Goal: Information Seeking & Learning: Learn about a topic

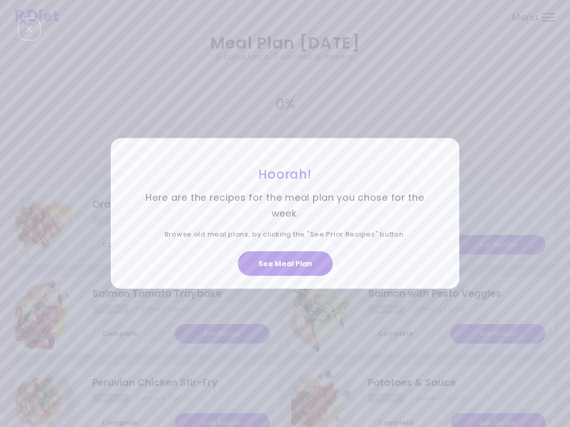
click at [290, 258] on button "See Meal Plan" at bounding box center [285, 264] width 95 height 25
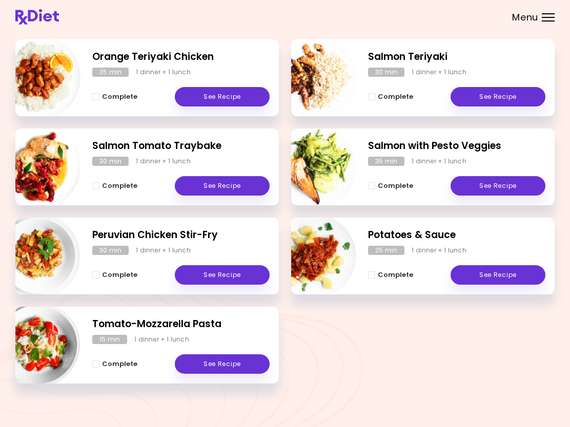
scroll to position [151, 0]
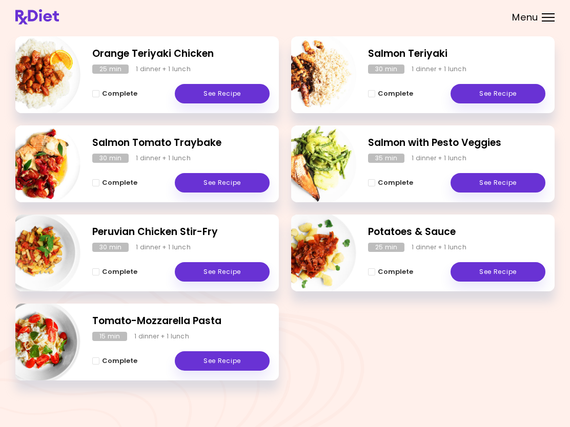
click at [220, 358] on link "See Recipe" at bounding box center [222, 361] width 95 height 19
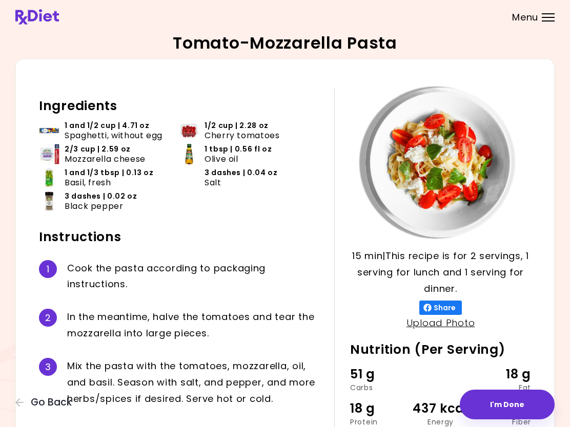
click at [28, 402] on button "Go Back" at bounding box center [45, 402] width 61 height 11
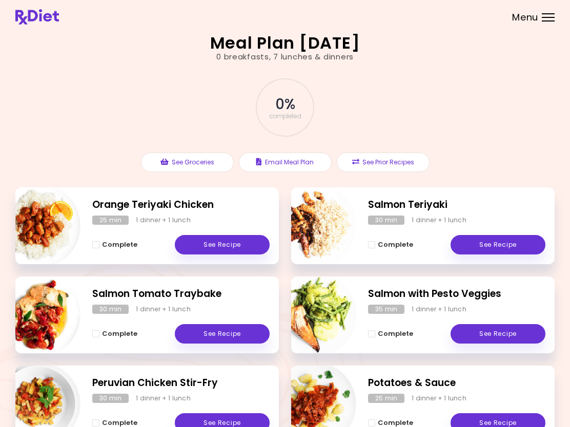
click at [545, 14] on div "Menu" at bounding box center [548, 17] width 13 height 8
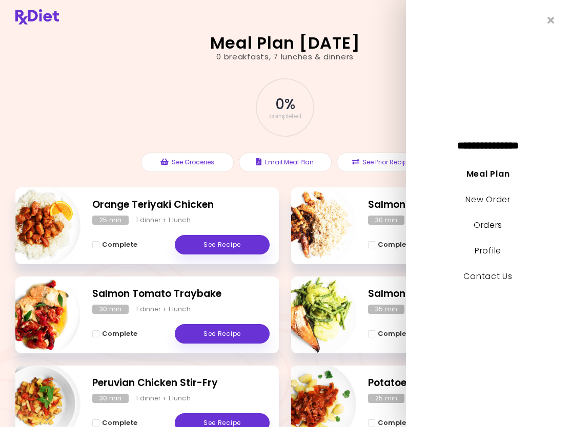
click at [545, 18] on div "**********" at bounding box center [488, 213] width 164 height 427
click at [552, 18] on icon "Close" at bounding box center [550, 20] width 7 height 10
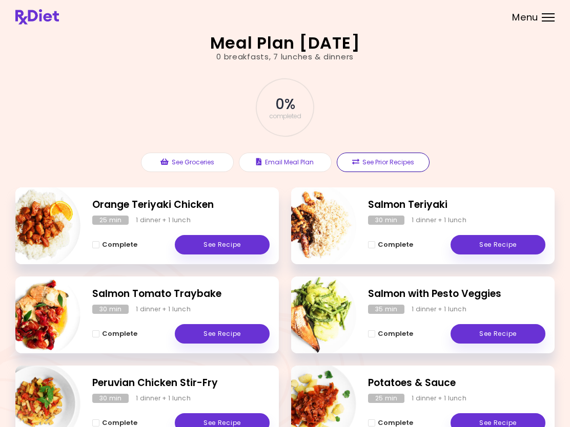
click at [376, 163] on button "See Prior Recipes" at bounding box center [383, 162] width 93 height 19
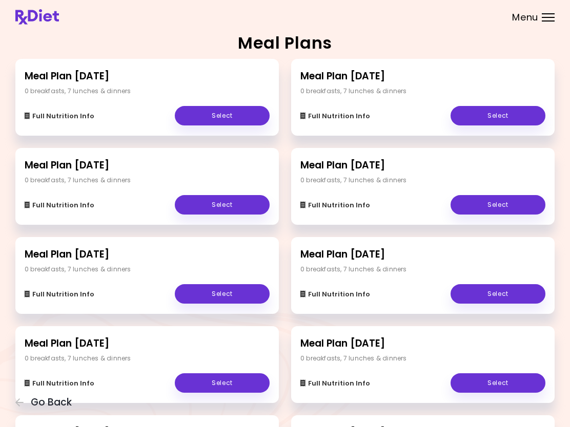
click at [375, 96] on div "Full Nutrition Info Select" at bounding box center [422, 111] width 245 height 30
click at [500, 117] on link "Select" at bounding box center [497, 115] width 95 height 19
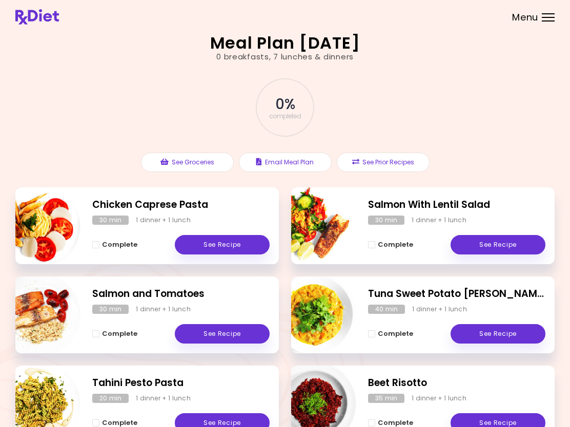
click at [382, 161] on button "See Prior Recipes" at bounding box center [383, 162] width 93 height 19
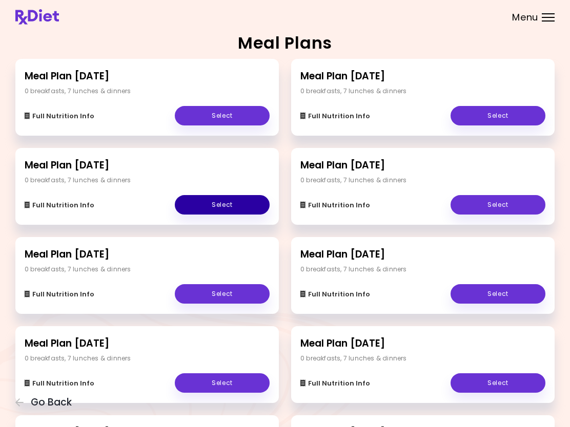
click at [220, 197] on link "Select" at bounding box center [222, 204] width 95 height 19
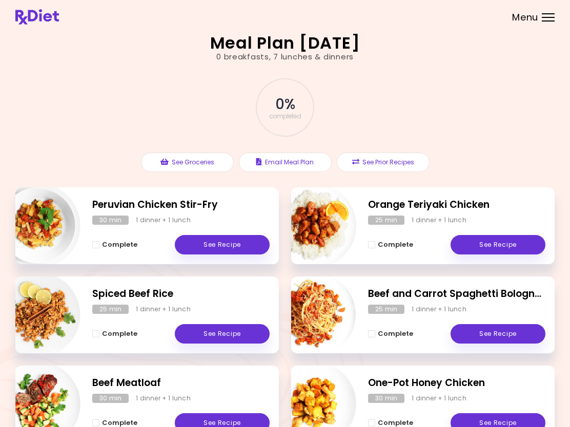
click at [374, 163] on button "See Prior Recipes" at bounding box center [383, 162] width 93 height 19
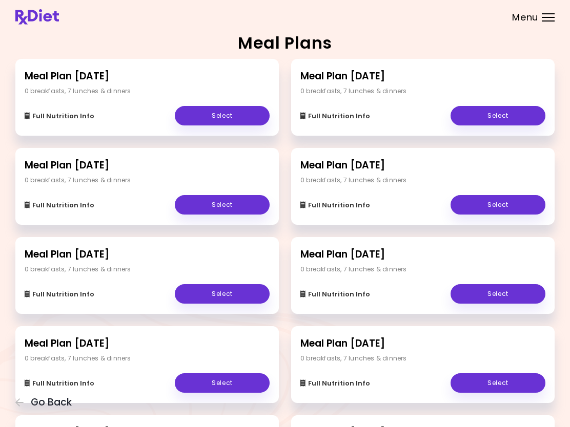
click at [226, 300] on link "Select" at bounding box center [222, 293] width 95 height 19
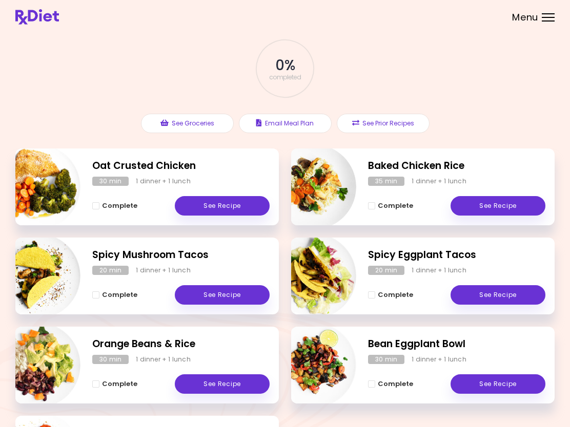
scroll to position [38, 0]
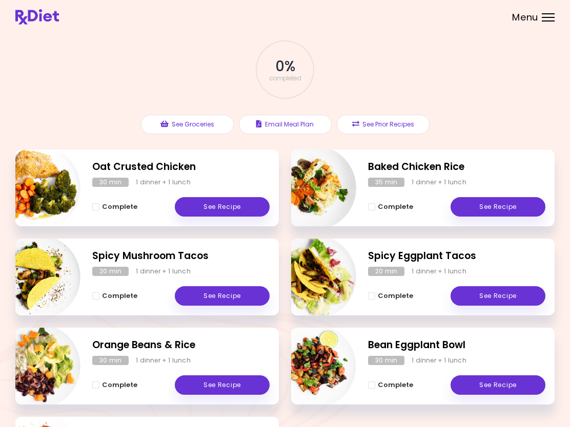
click at [383, 128] on button "See Prior Recipes" at bounding box center [383, 124] width 93 height 19
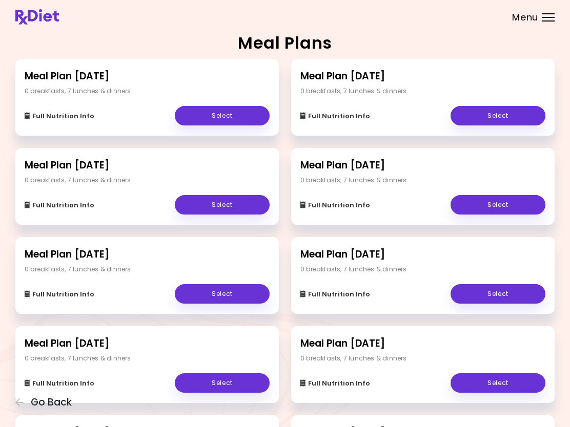
click at [494, 200] on link "Select" at bounding box center [497, 204] width 95 height 19
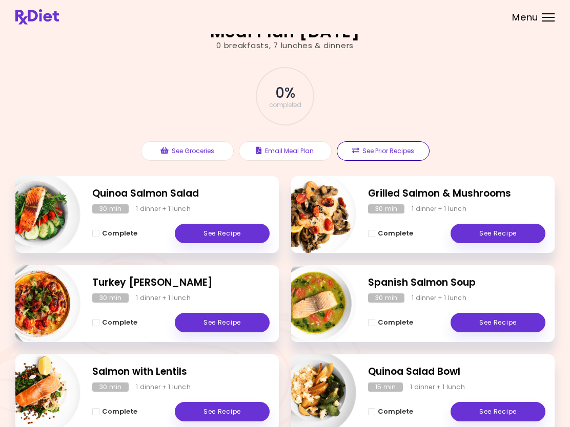
click at [379, 148] on button "See Prior Recipes" at bounding box center [383, 150] width 93 height 19
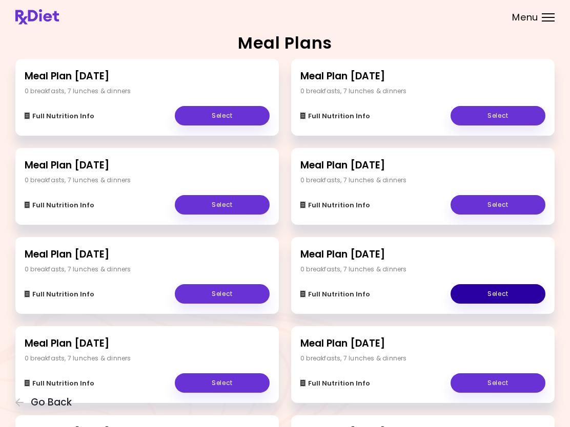
click at [490, 291] on link "Select" at bounding box center [497, 293] width 95 height 19
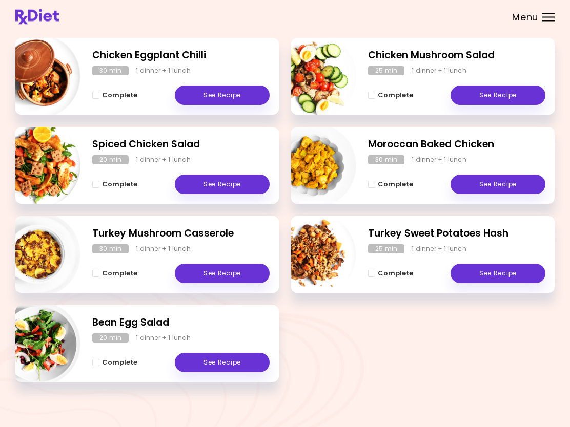
scroll to position [151, 0]
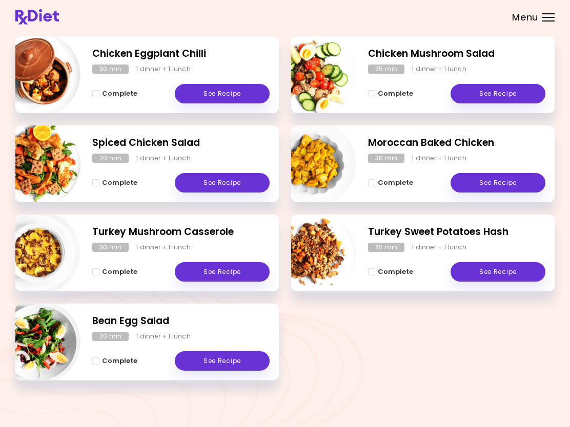
click at [220, 358] on link "See Recipe" at bounding box center [222, 361] width 95 height 19
